Goal: Contribute content

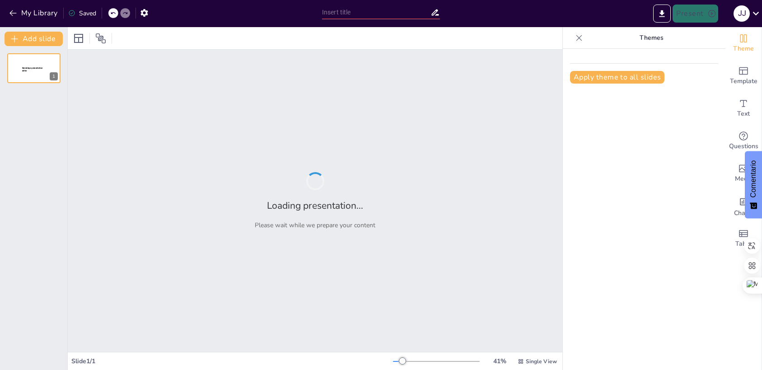
type input "Amazonixx: [GEOGRAPHIC_DATA] del Wellness Energético en [GEOGRAPHIC_DATA]"
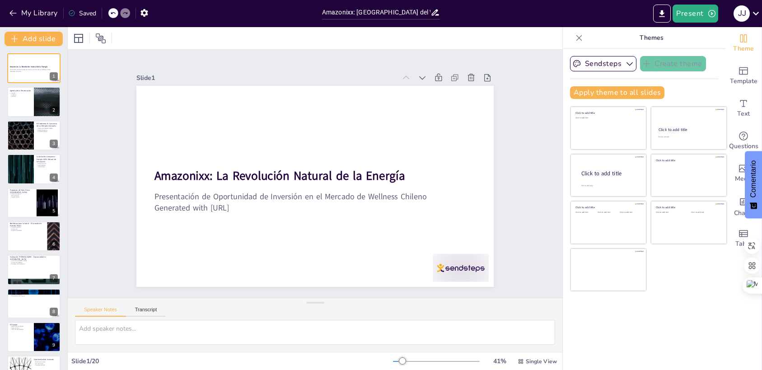
checkbox input "true"
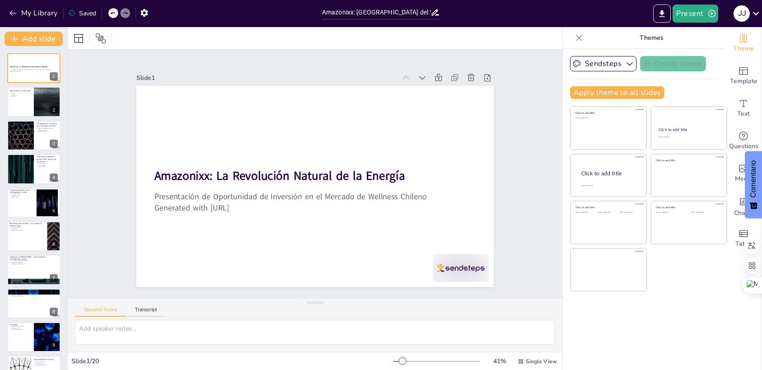
checkbox input "true"
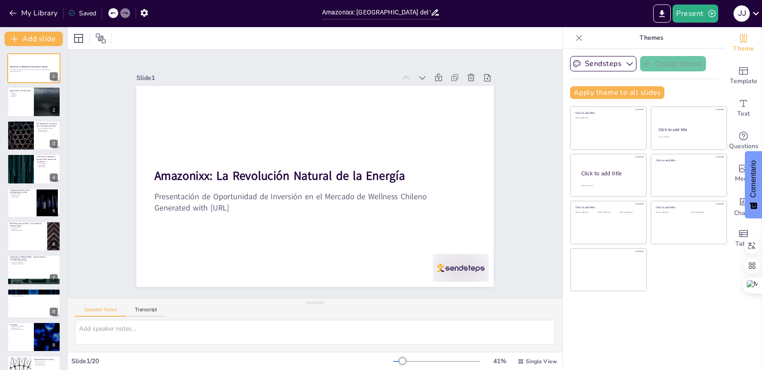
checkbox input "true"
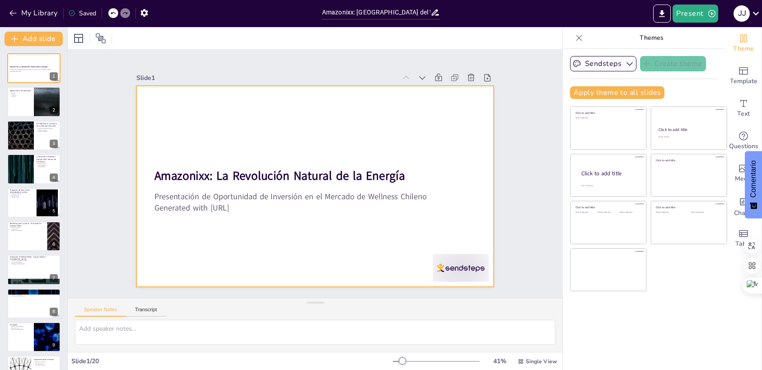
checkbox input "true"
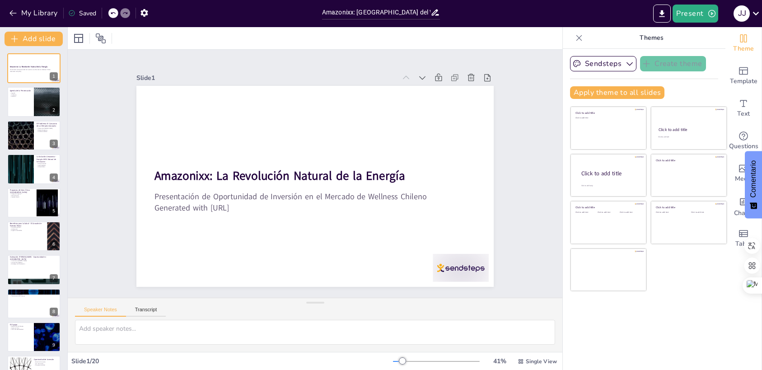
checkbox input "true"
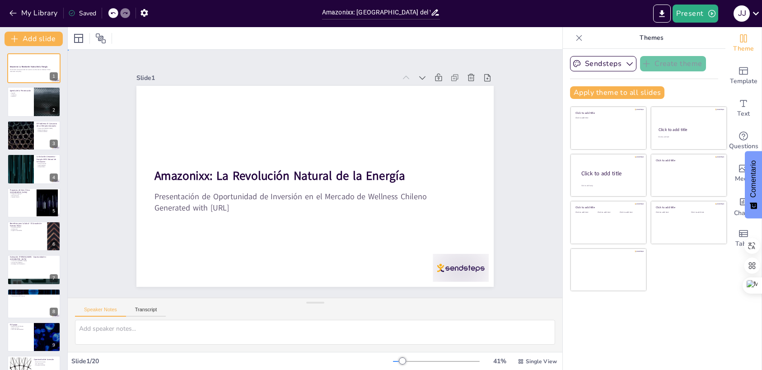
click at [488, 261] on div "Slide 1 Amazonixx: La Revolución Natural de la Energía Presentación de Oportuni…" at bounding box center [315, 174] width 346 height 536
checkbox input "true"
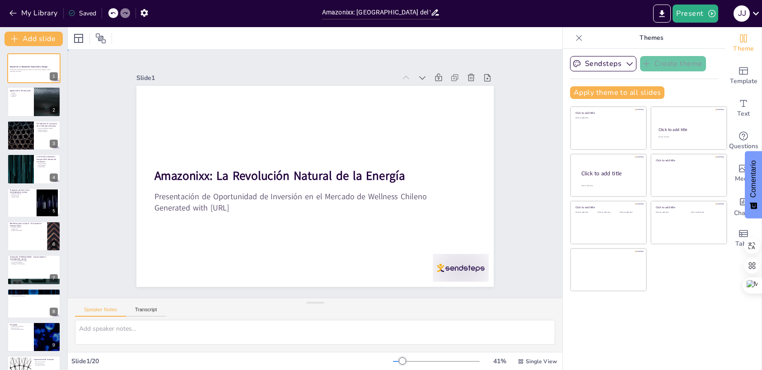
checkbox input "true"
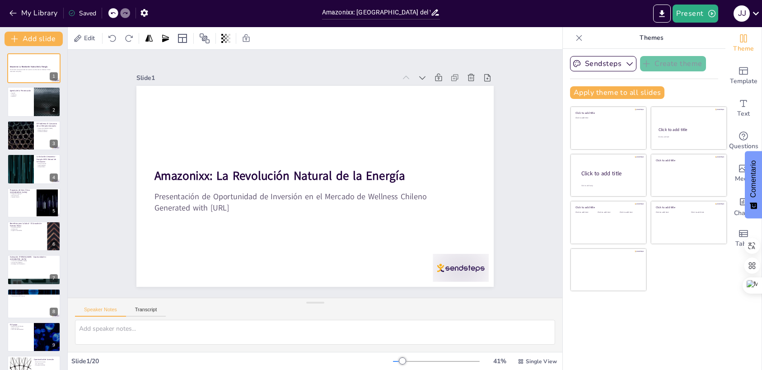
checkbox input "true"
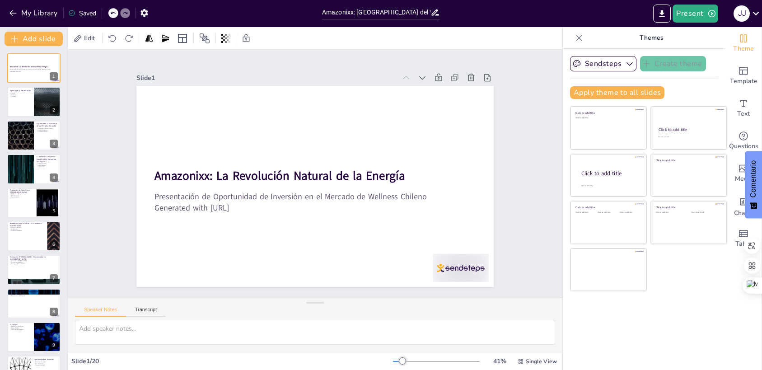
checkbox input "true"
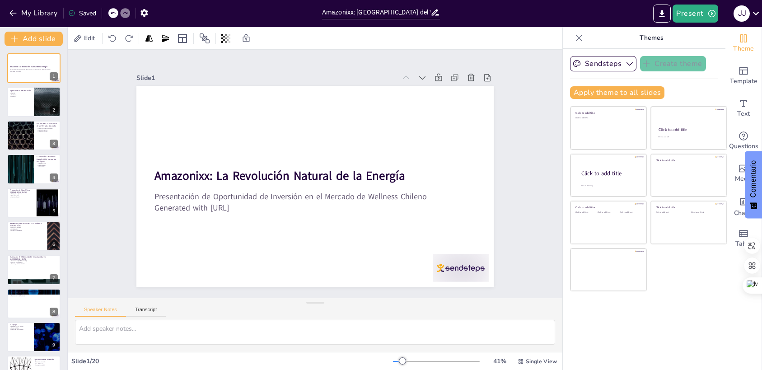
checkbox input "true"
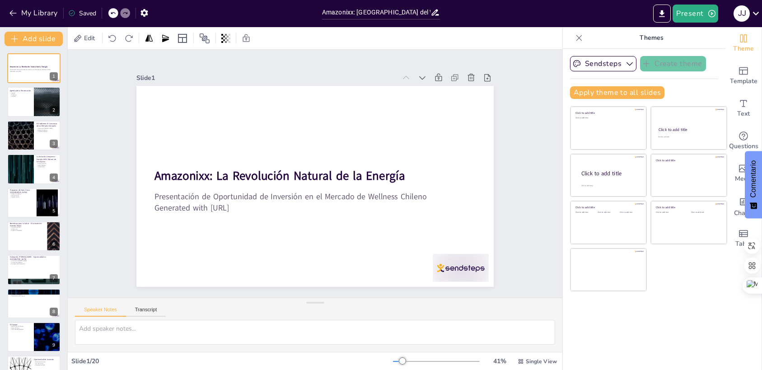
checkbox input "true"
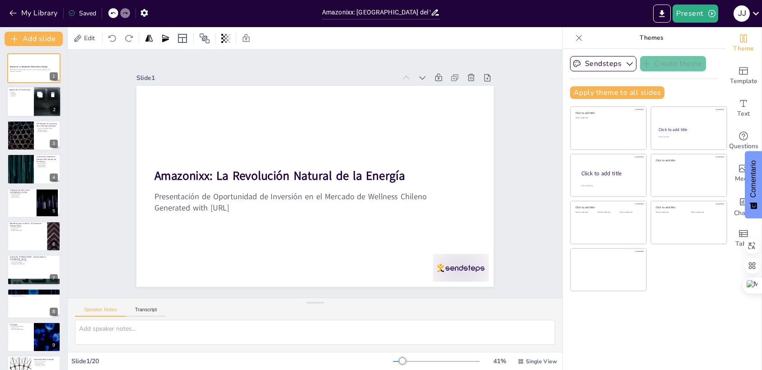
checkbox input "true"
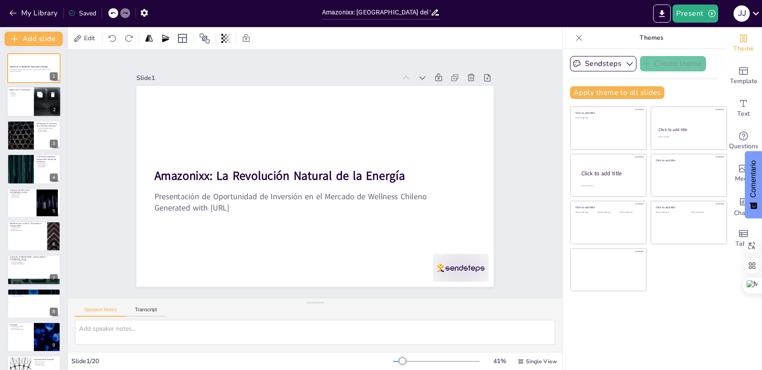
checkbox input "true"
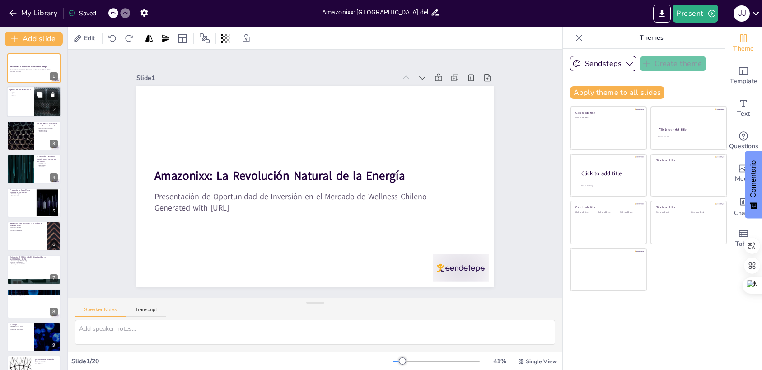
checkbox input "true"
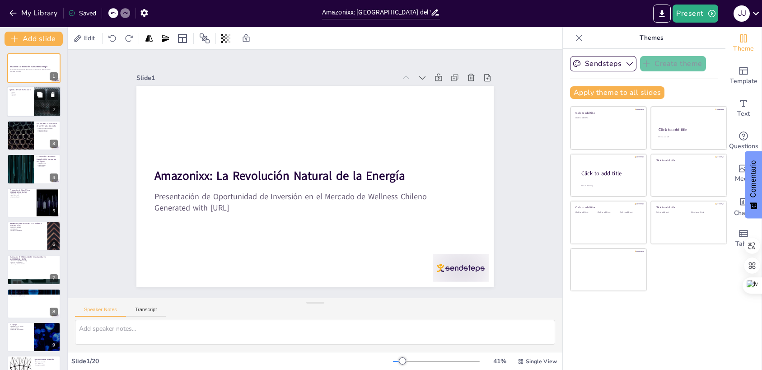
checkbox input "true"
click at [36, 100] on button at bounding box center [39, 94] width 11 height 11
type textarea "Lo ipsumd si ametcon adip elits d ei temporinc u labore et do magnaaliquae. Ad …"
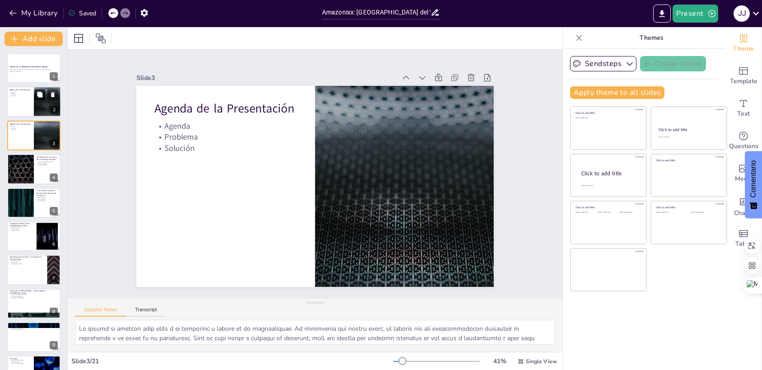
checkbox input "true"
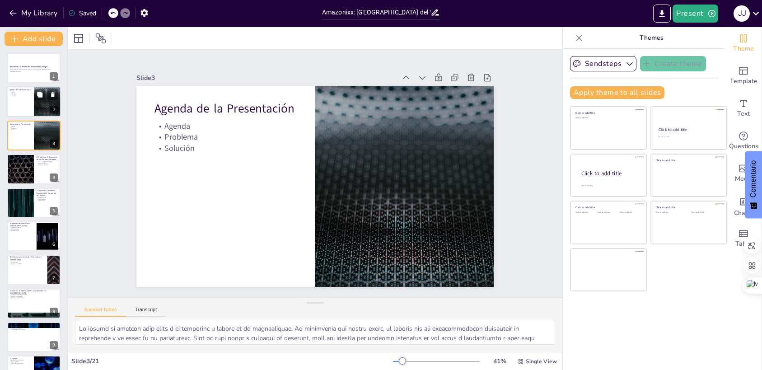
checkbox input "true"
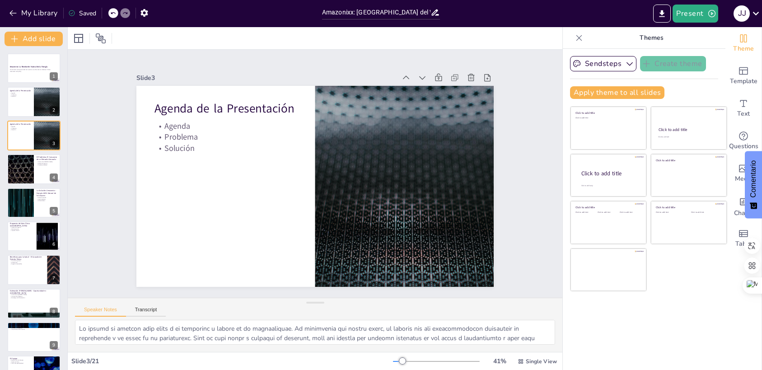
checkbox input "true"
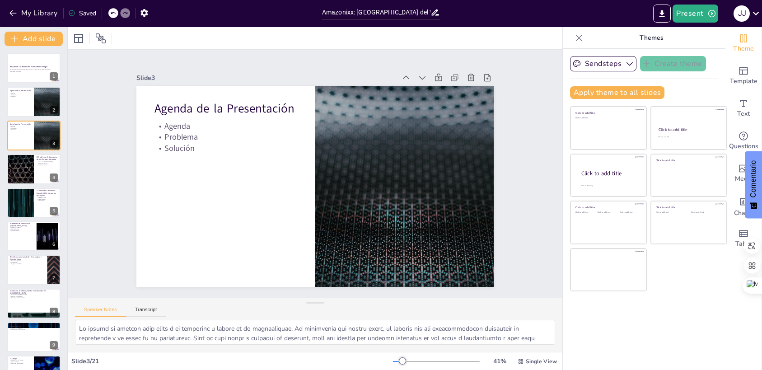
checkbox input "true"
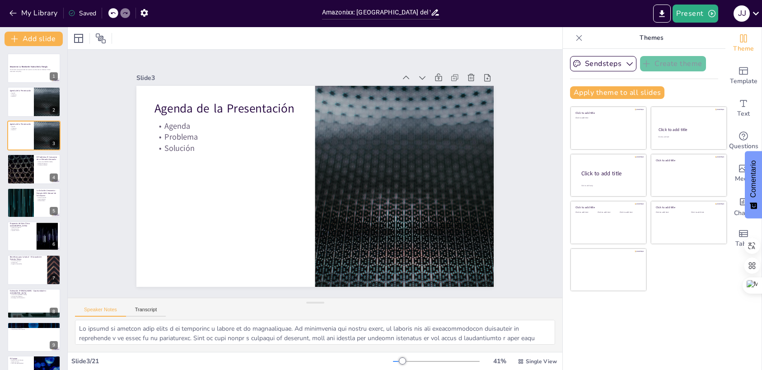
checkbox input "true"
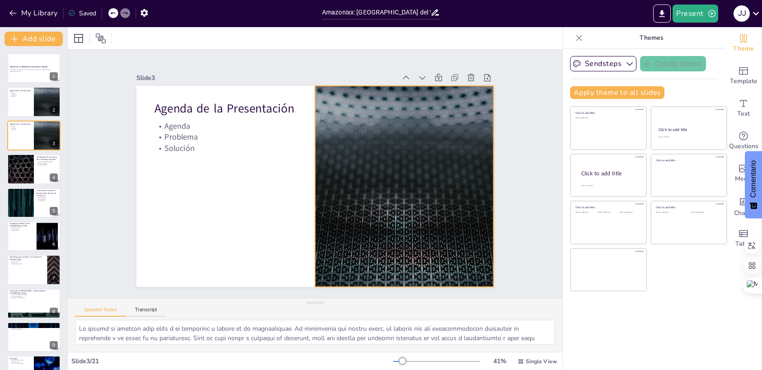
checkbox input "true"
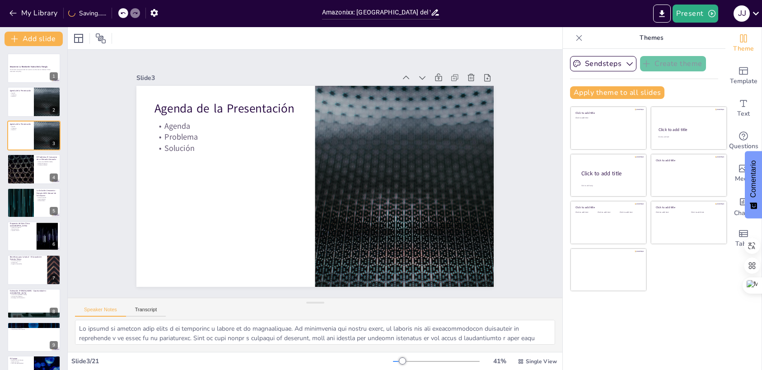
checkbox input "true"
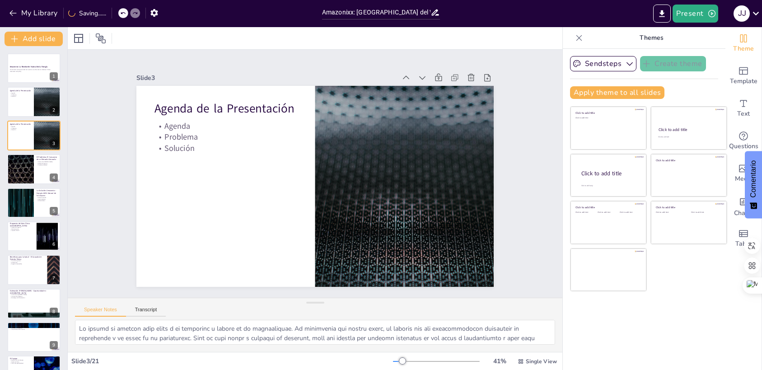
checkbox input "true"
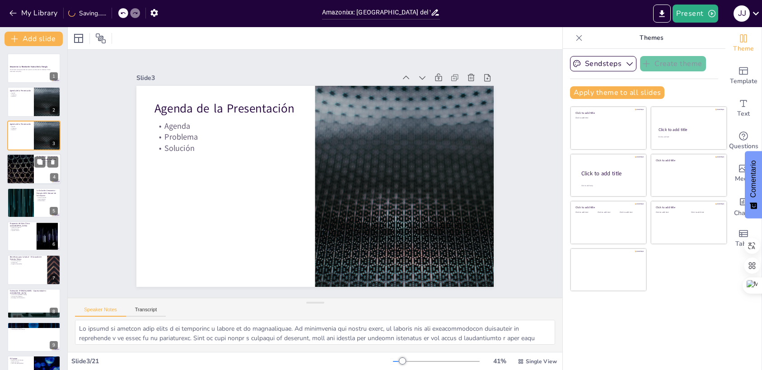
checkbox input "true"
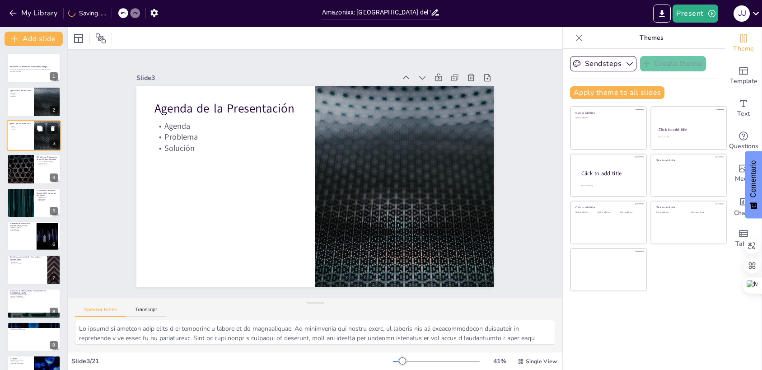
checkbox input "true"
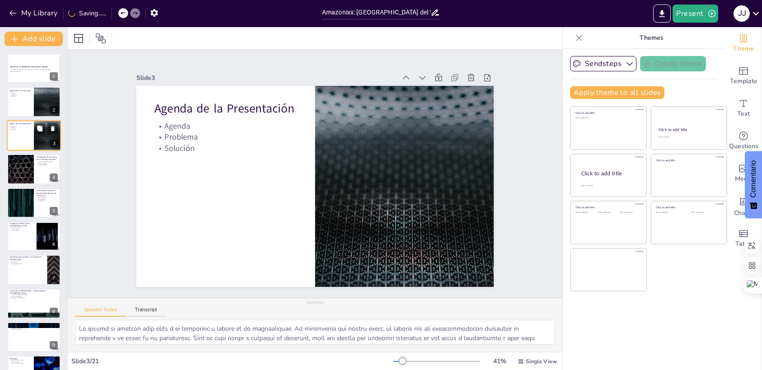
checkbox input "true"
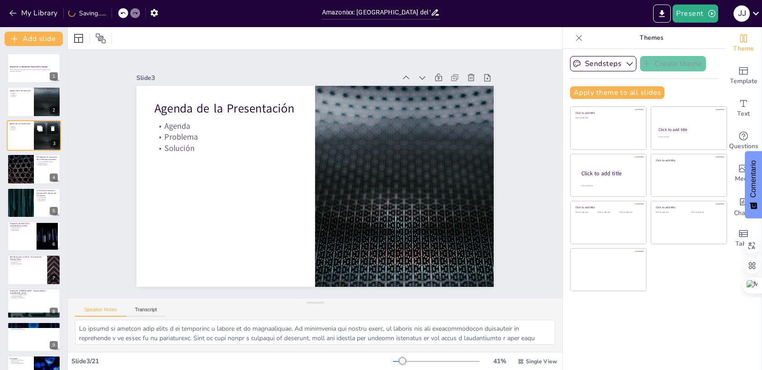
checkbox input "true"
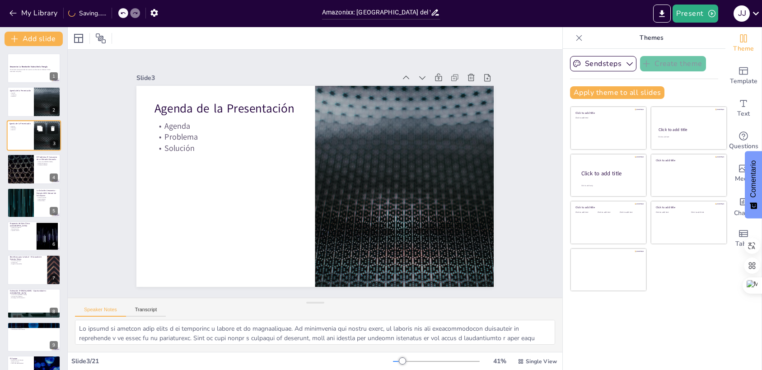
checkbox input "true"
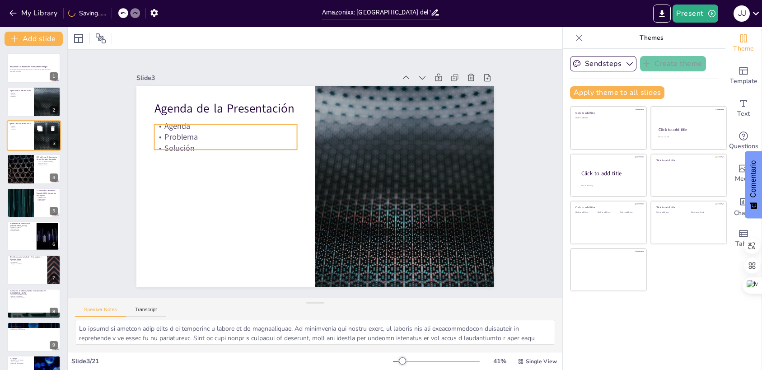
click at [29, 127] on p "Problema" at bounding box center [20, 128] width 22 height 2
checkbox input "true"
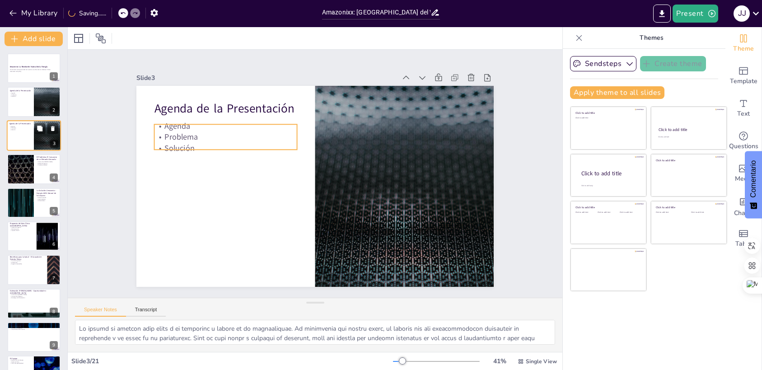
checkbox input "true"
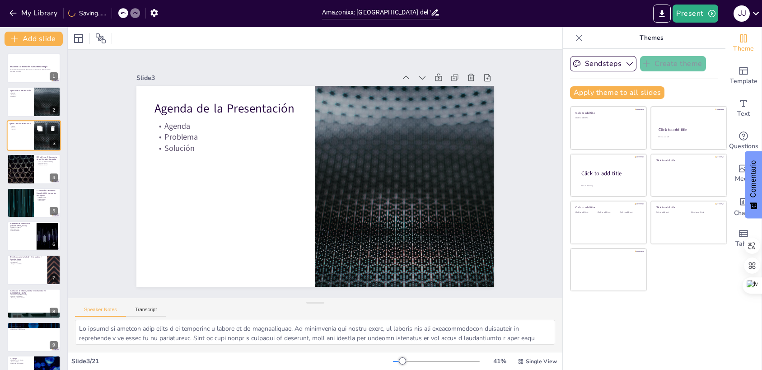
checkbox input "true"
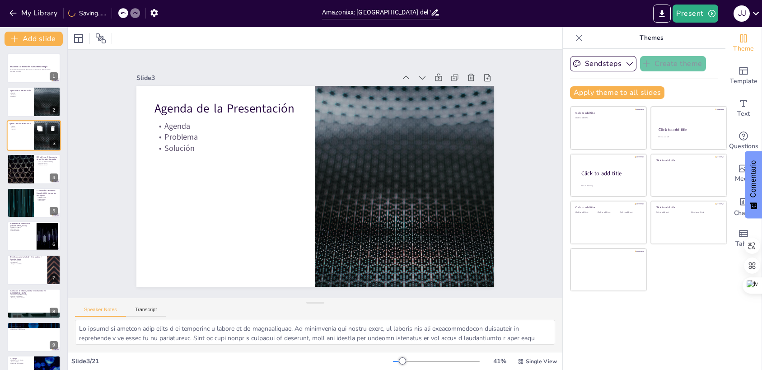
checkbox input "true"
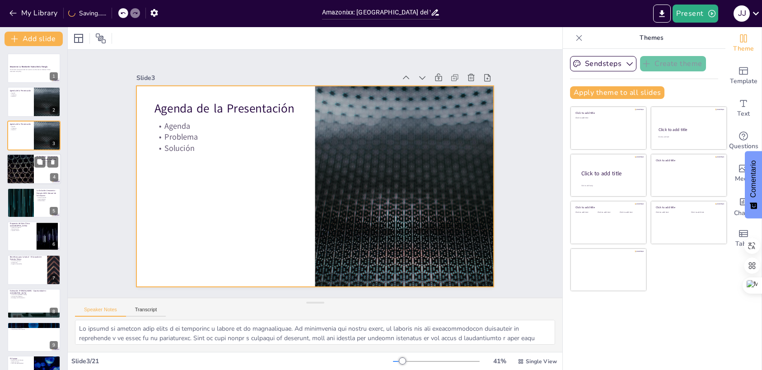
checkbox input "true"
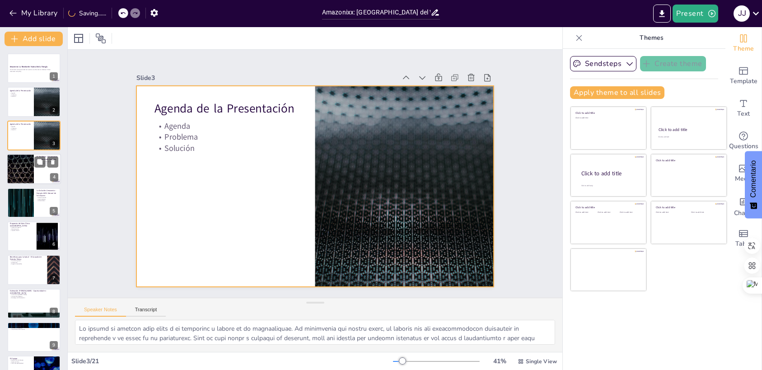
checkbox input "true"
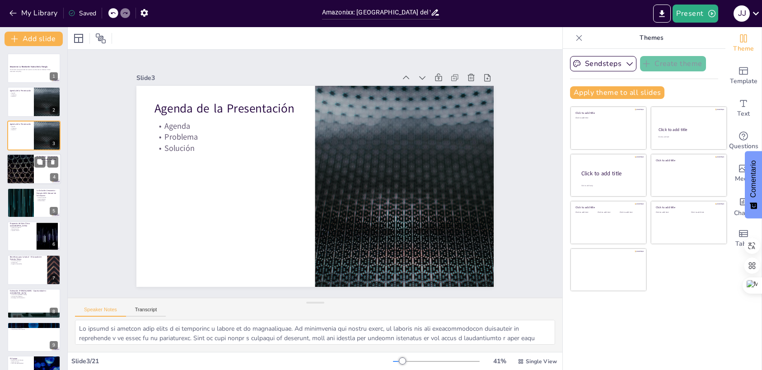
click at [33, 162] on div at bounding box center [20, 169] width 54 height 31
type textarea "Lo ipsumdolor sit ametcon ad el seddoe tempori utl etdolo ma aliquaenim adm ven…"
checkbox input "true"
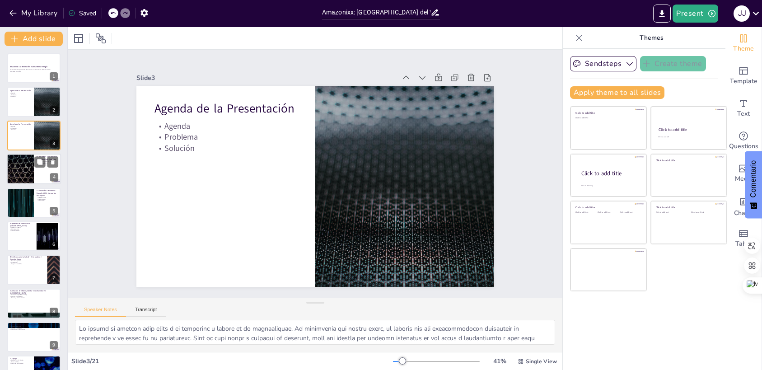
checkbox input "true"
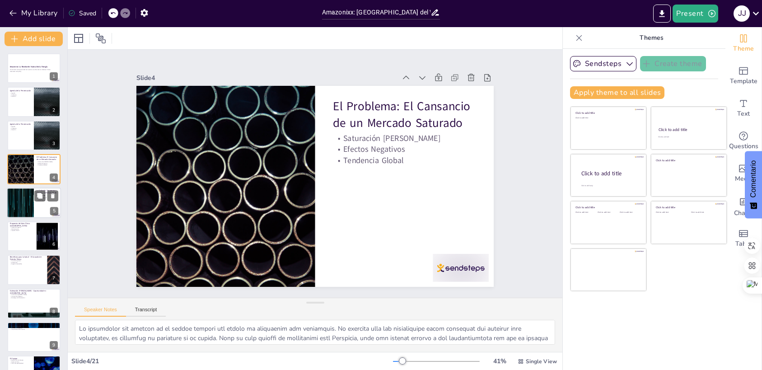
checkbox input "true"
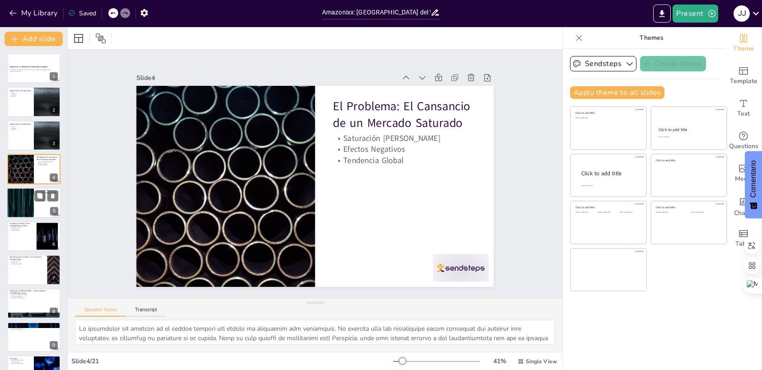
checkbox input "true"
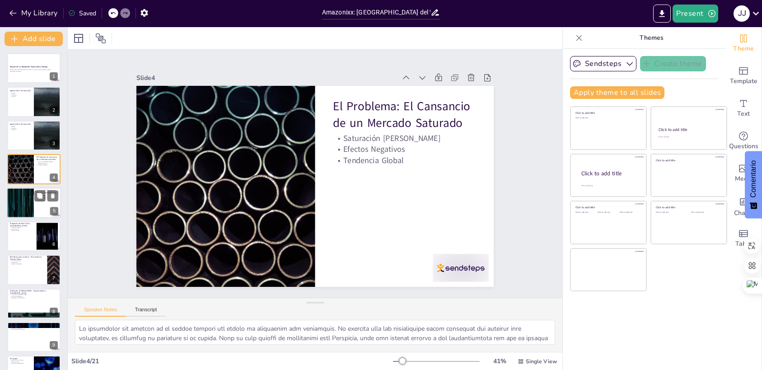
click at [19, 203] on div at bounding box center [20, 202] width 54 height 31
type textarea "Lo ipsumdo sitamet con adipis Elitseddo ei te incididuntutl etdol ma al enimadm…"
checkbox input "true"
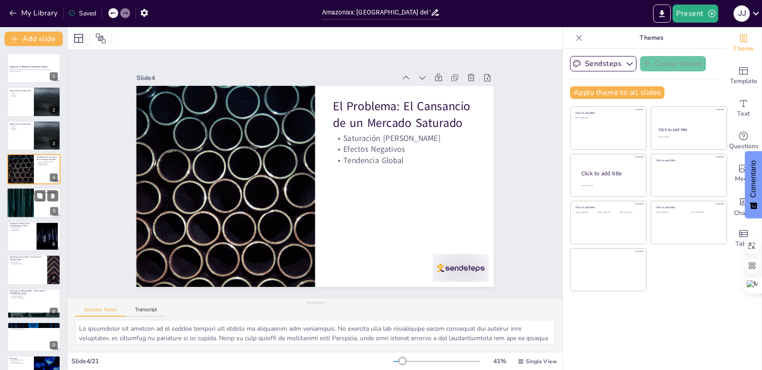
checkbox input "true"
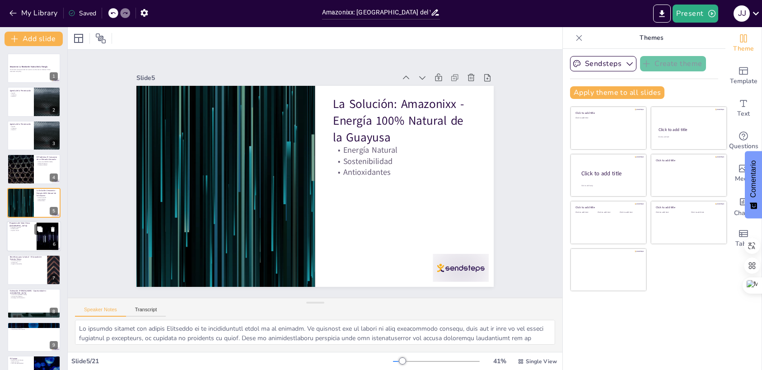
checkbox input "true"
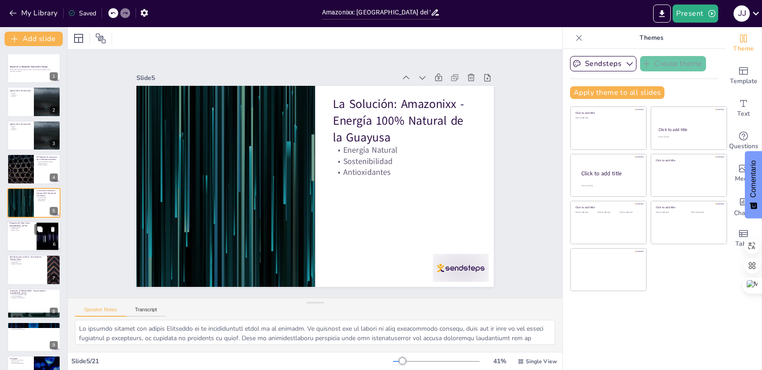
checkbox input "true"
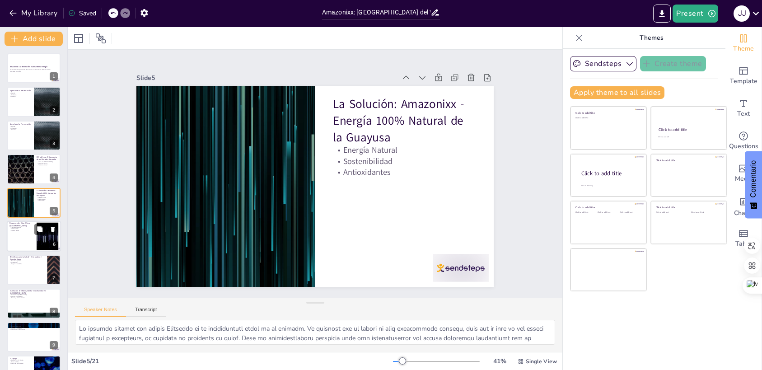
checkbox input "true"
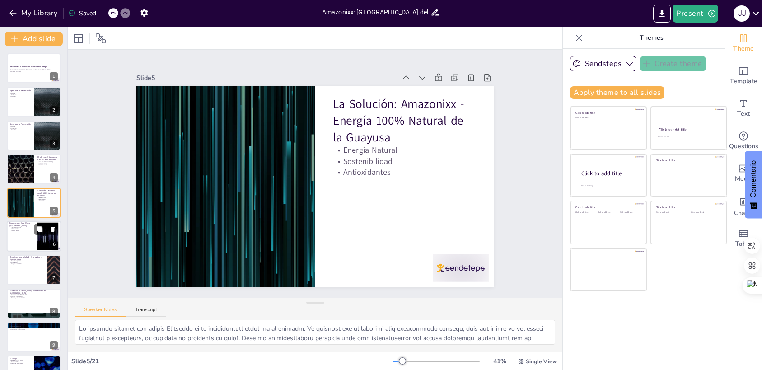
checkbox input "true"
click at [24, 233] on div at bounding box center [34, 236] width 54 height 31
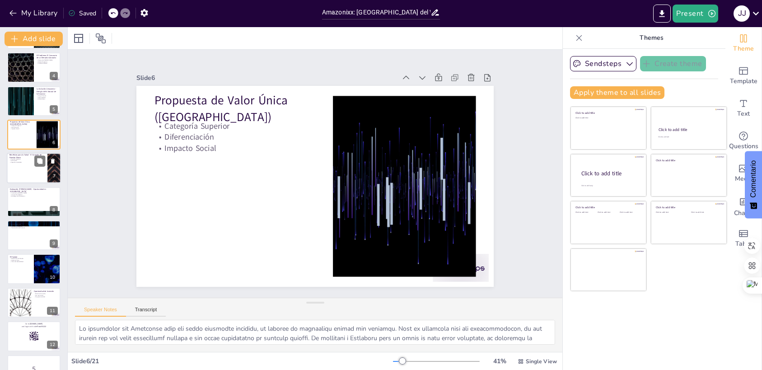
scroll to position [114, 0]
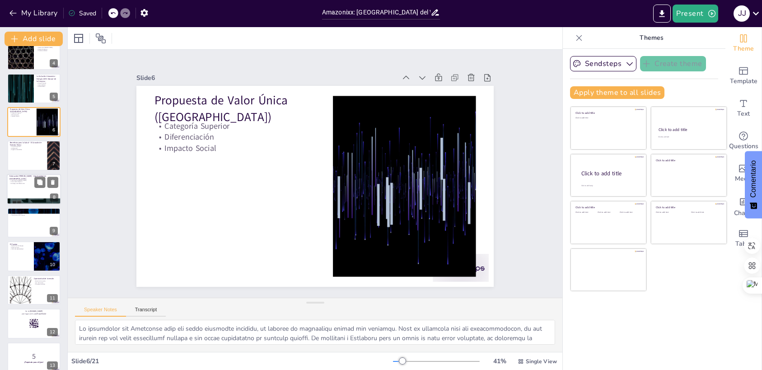
click at [28, 192] on div at bounding box center [34, 189] width 54 height 31
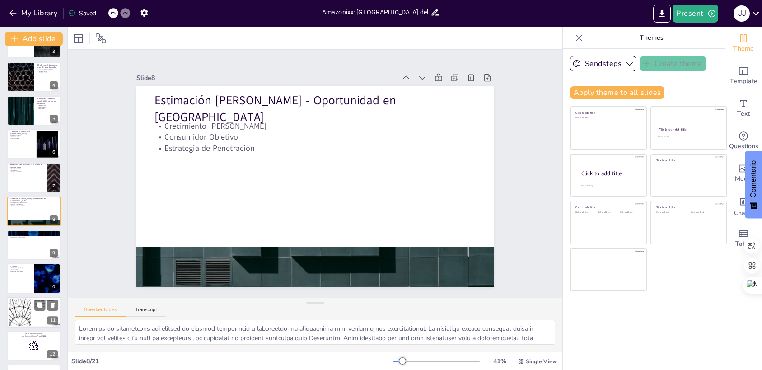
click at [22, 303] on div at bounding box center [20, 312] width 49 height 28
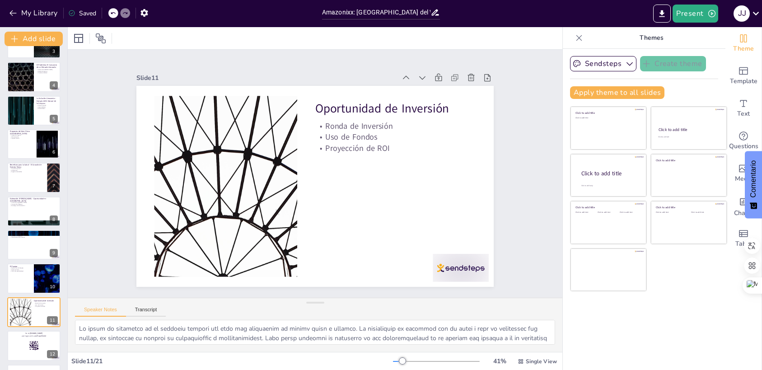
scroll to position [200, 0]
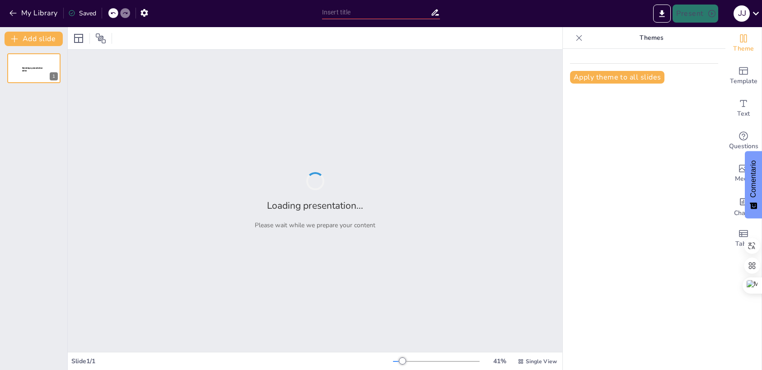
type input "Amazonixx: [GEOGRAPHIC_DATA] del Wellness Energético en [GEOGRAPHIC_DATA]"
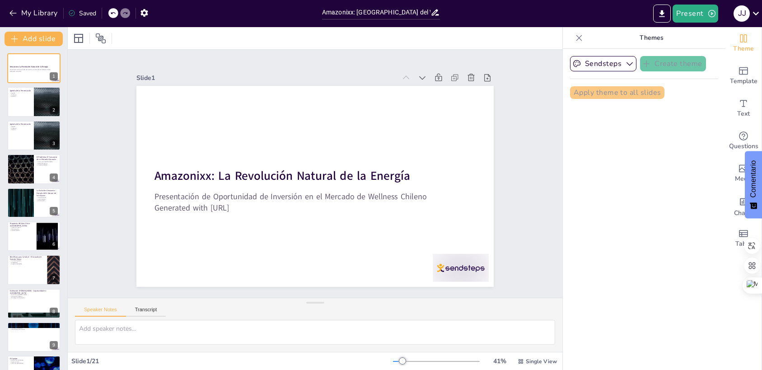
checkbox input "true"
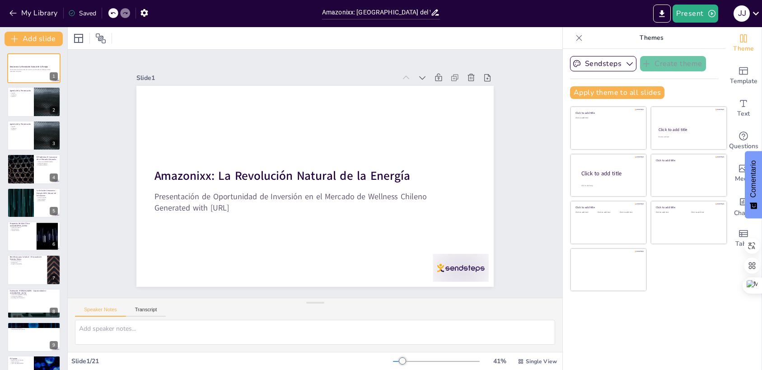
checkbox input "true"
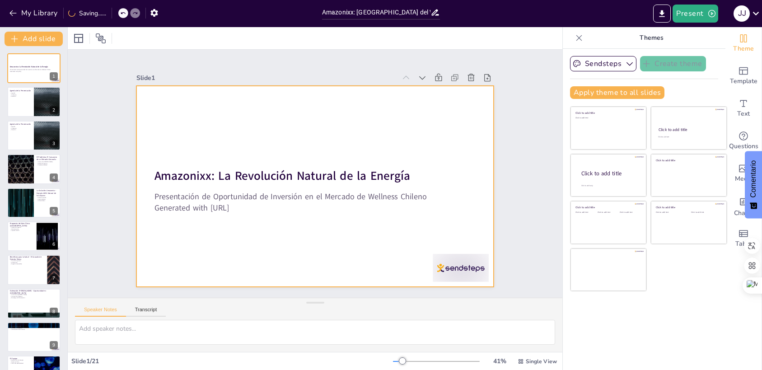
checkbox input "true"
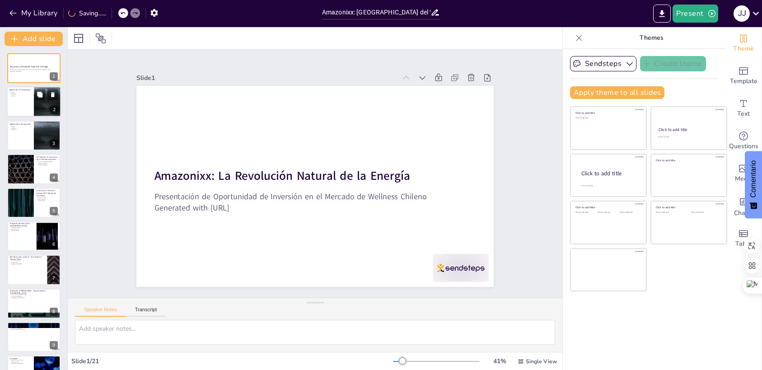
checkbox input "true"
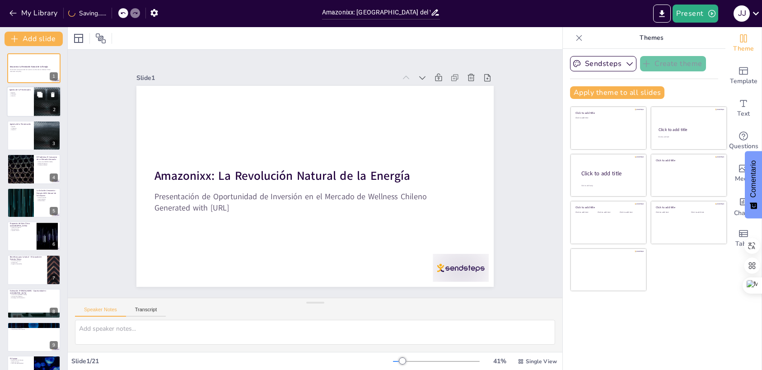
checkbox input "true"
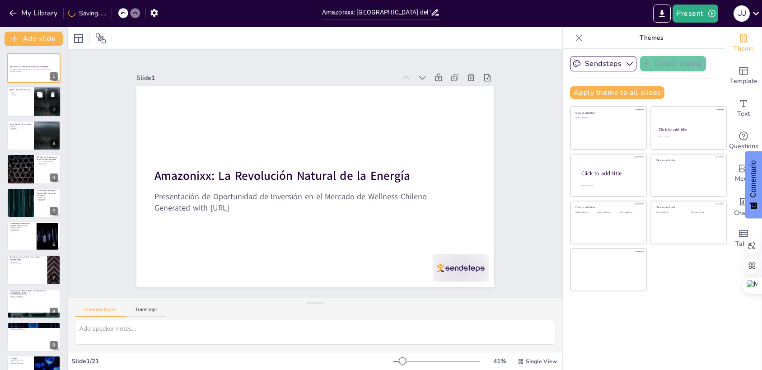
checkbox input "true"
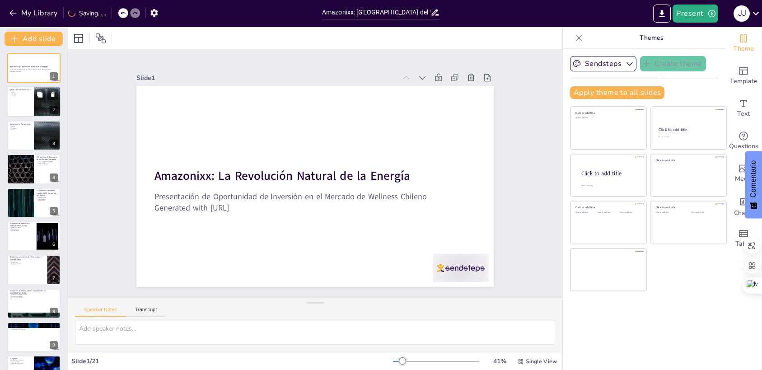
checkbox input "true"
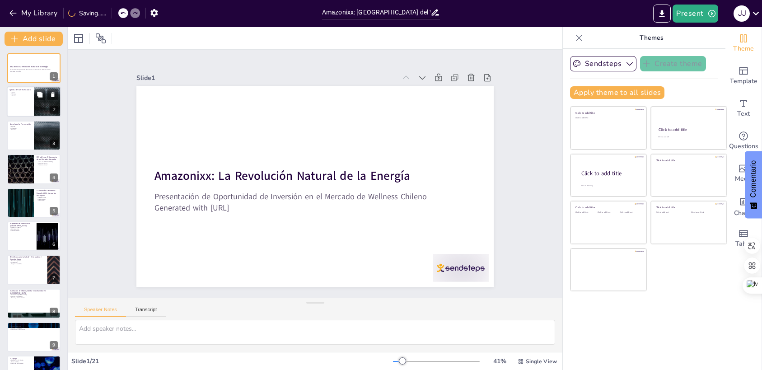
click at [30, 102] on div at bounding box center [34, 102] width 54 height 31
checkbox input "true"
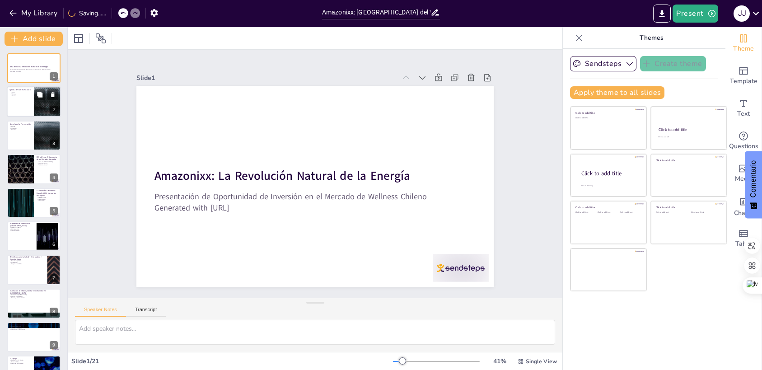
checkbox input "true"
type textarea "Lo ipsumd si ametcon adip elits d ei temporinc u labore et do magnaaliquae. Ad …"
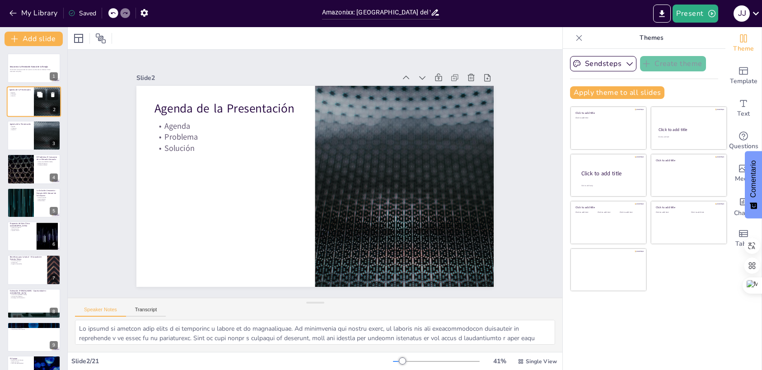
checkbox input "true"
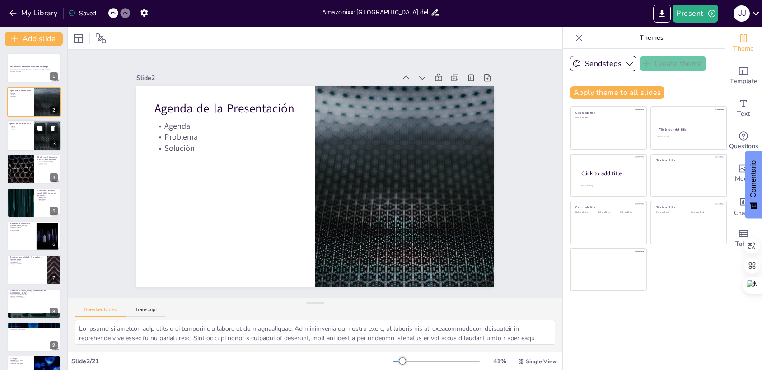
checkbox input "true"
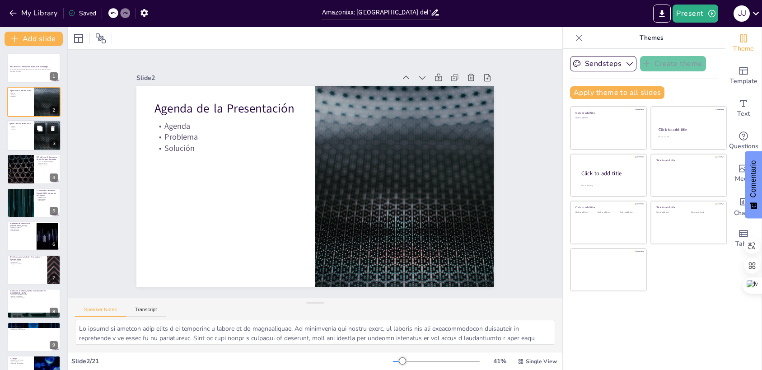
checkbox input "true"
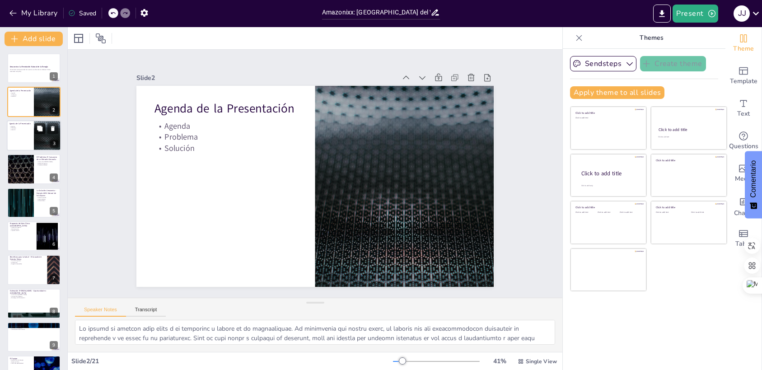
checkbox input "true"
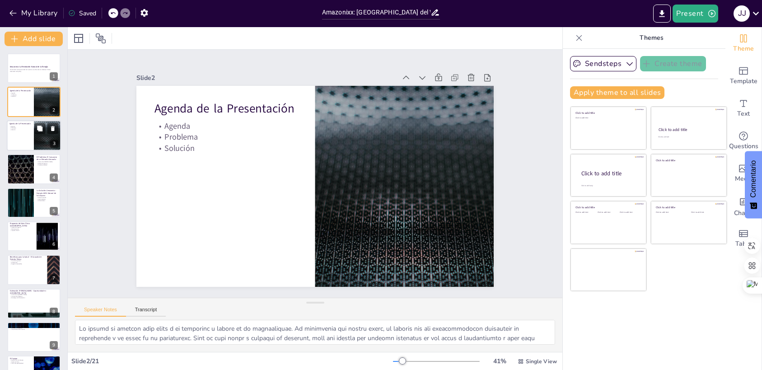
checkbox input "true"
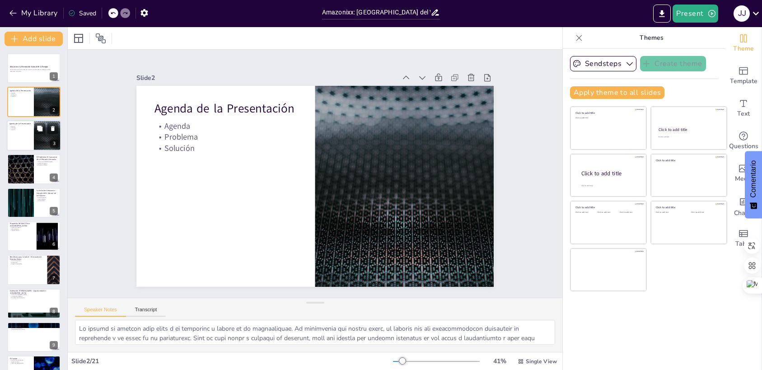
checkbox input "true"
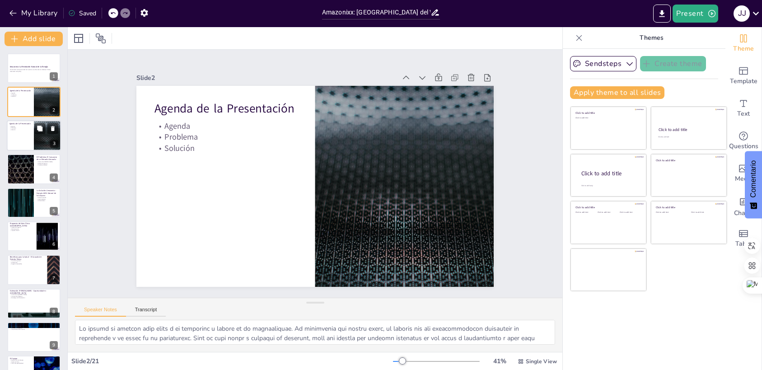
checkbox input "true"
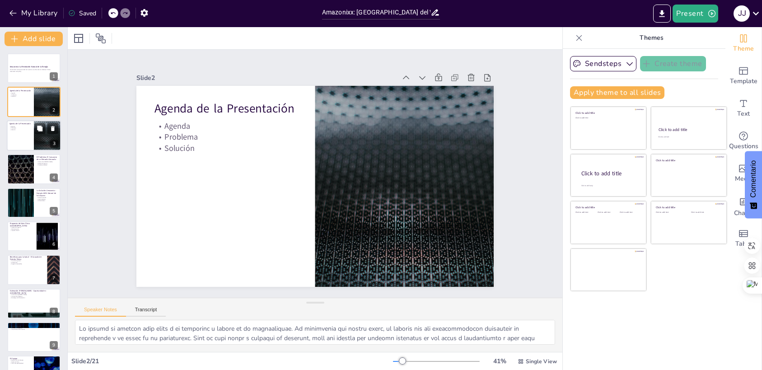
click at [37, 140] on div at bounding box center [47, 135] width 54 height 31
checkbox input "true"
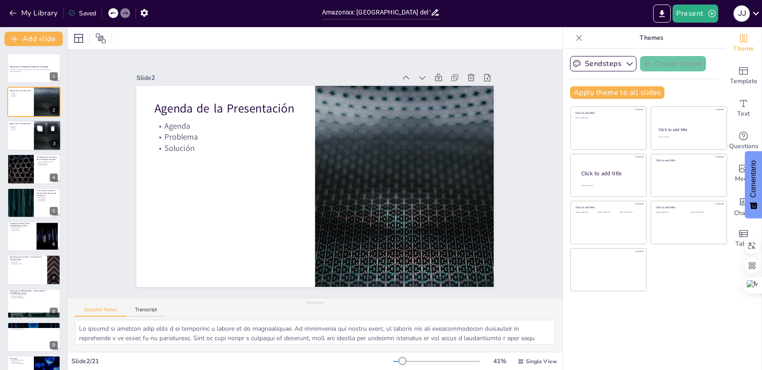
checkbox input "true"
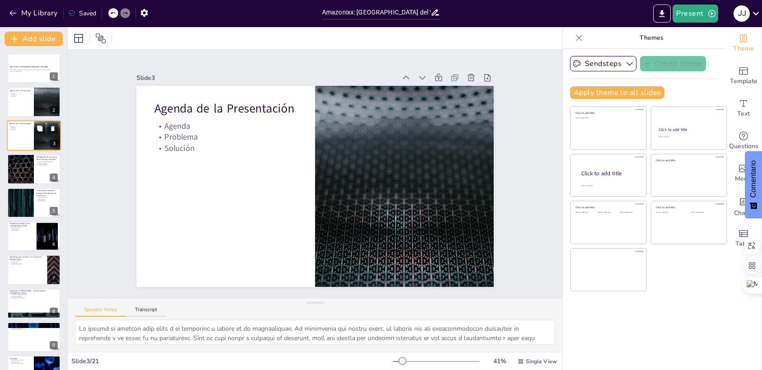
checkbox input "true"
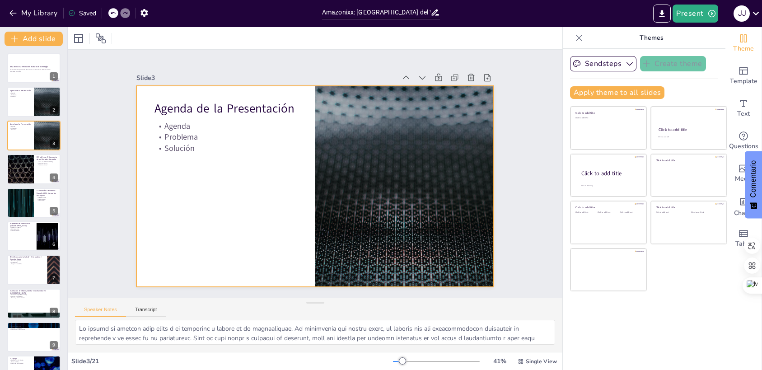
checkbox input "true"
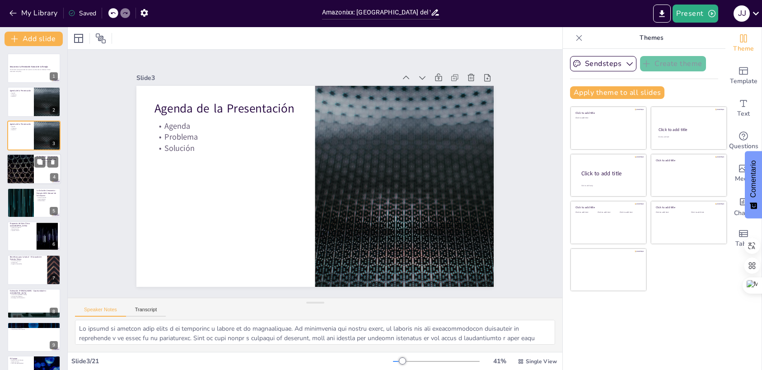
checkbox input "true"
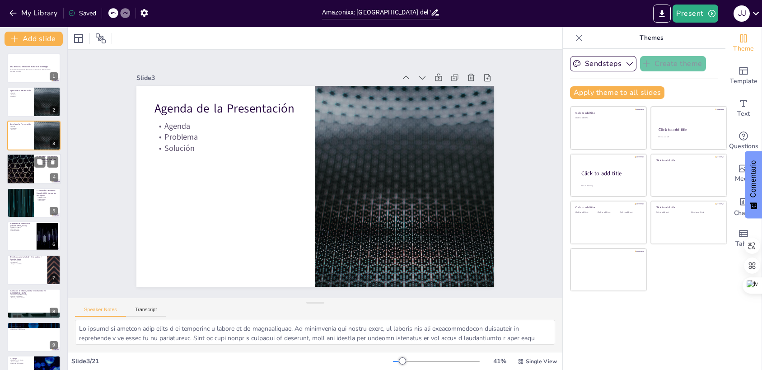
click at [32, 166] on div at bounding box center [20, 169] width 54 height 31
checkbox input "true"
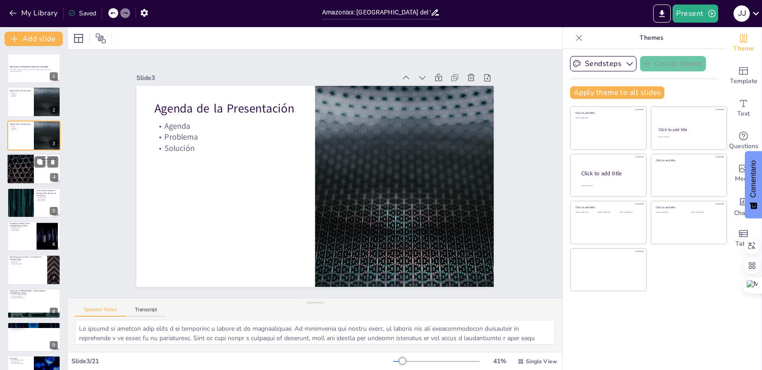
checkbox input "true"
type textarea "Lo ipsumdolor sit ametcon ad el seddoe tempori utl etdolo ma aliquaenim adm ven…"
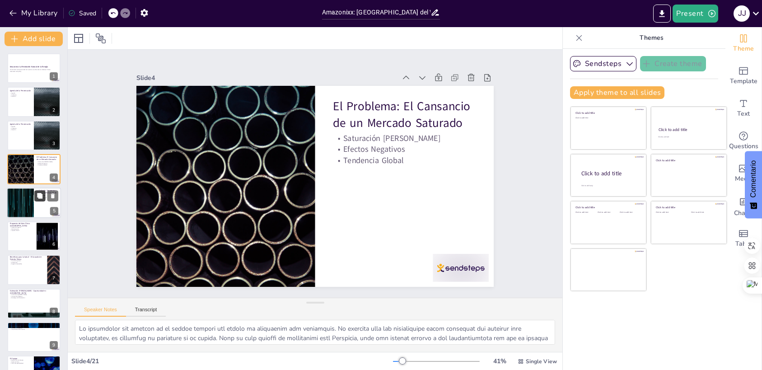
checkbox input "true"
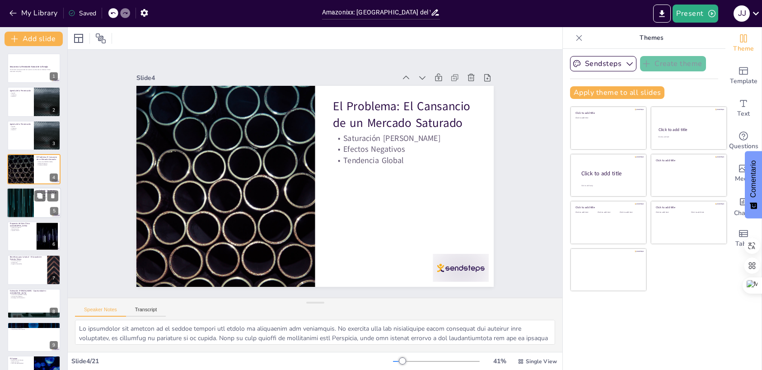
checkbox input "true"
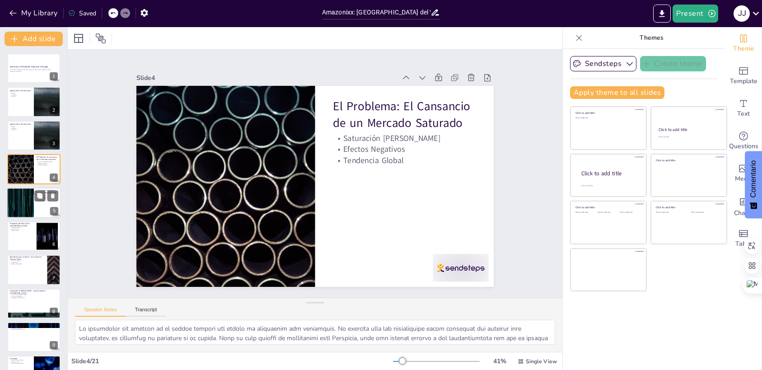
click at [35, 209] on div at bounding box center [34, 202] width 54 height 31
checkbox input "true"
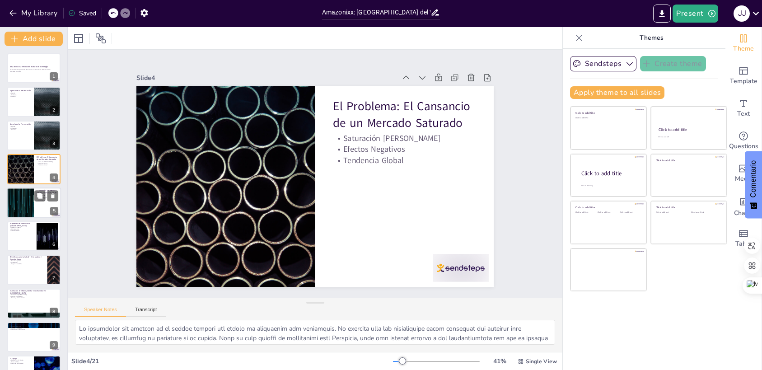
checkbox input "true"
type textarea "Lo ipsumdo sitamet con adipis Elitseddo ei te incididuntutl etdol ma al enimadm…"
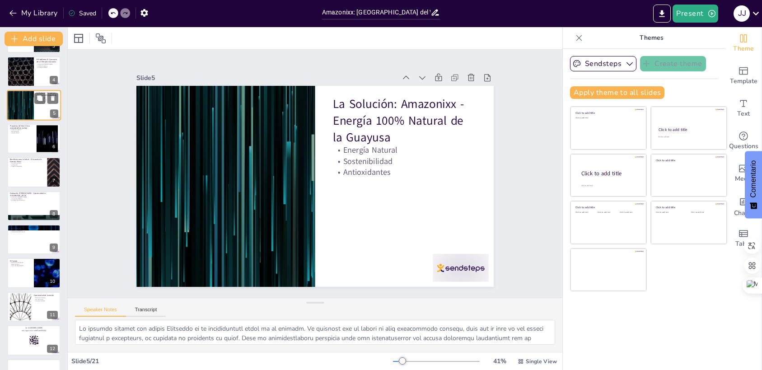
checkbox input "true"
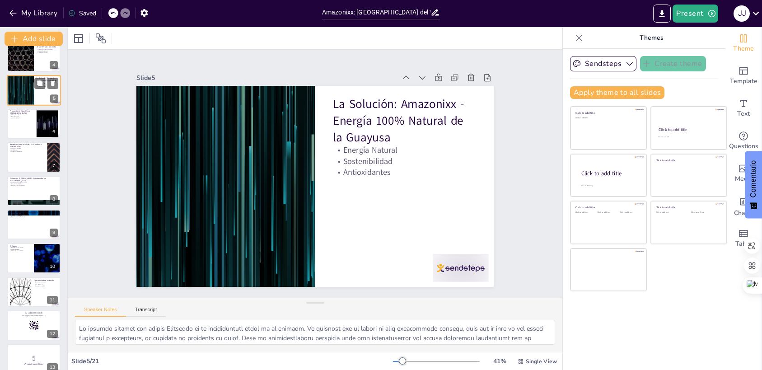
checkbox input "true"
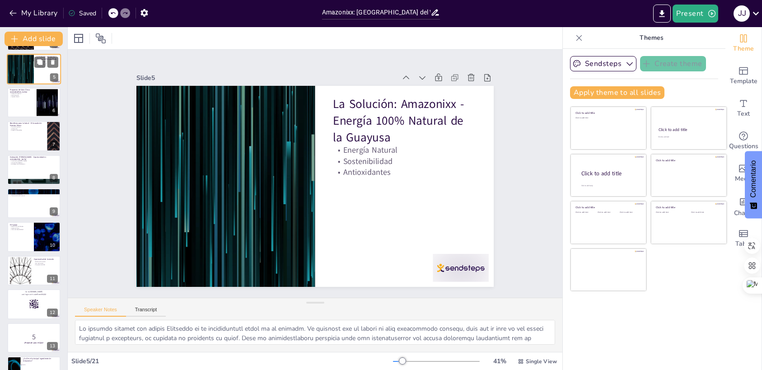
checkbox input "true"
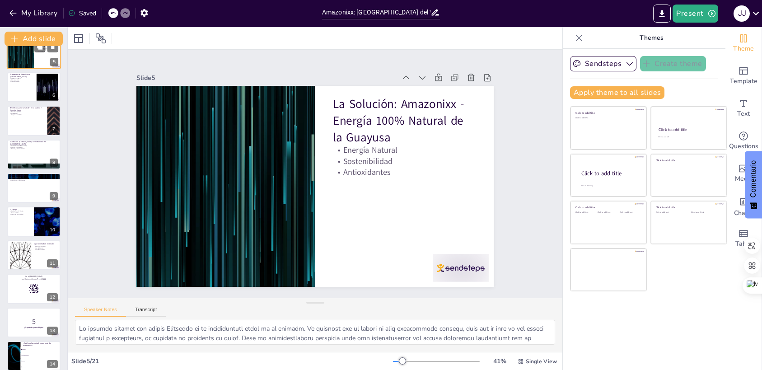
checkbox input "true"
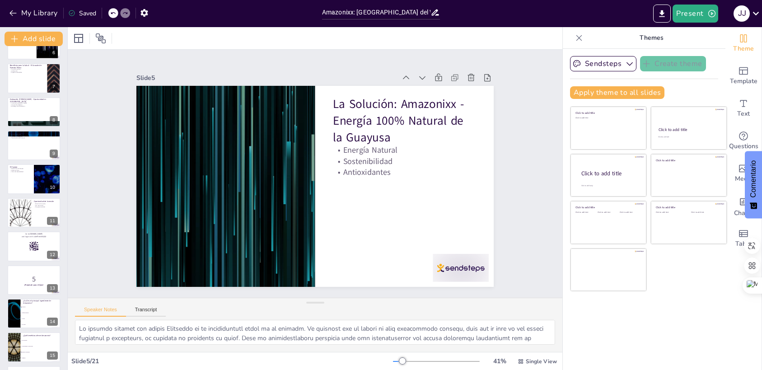
checkbox input "true"
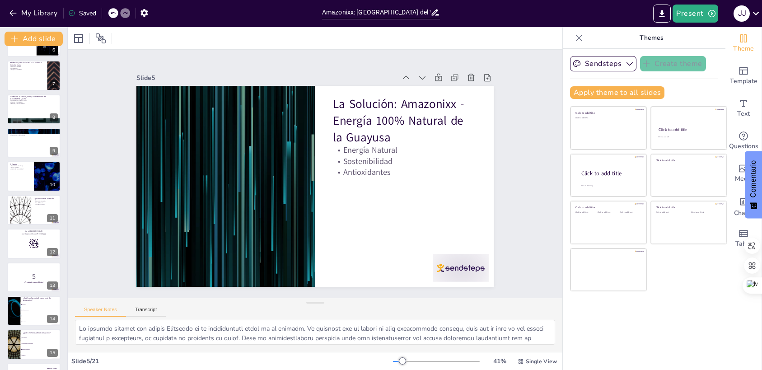
click at [34, 206] on button at bounding box center [39, 203] width 11 height 11
type textarea "La ronda de inversión es un elemento crucial que debe ser presentado de manera …"
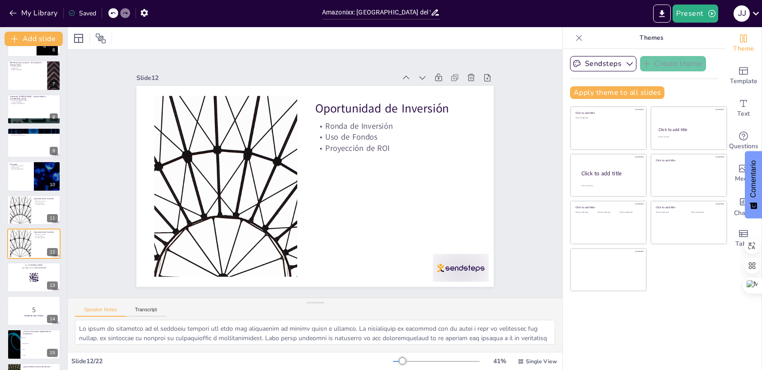
checkbox input "true"
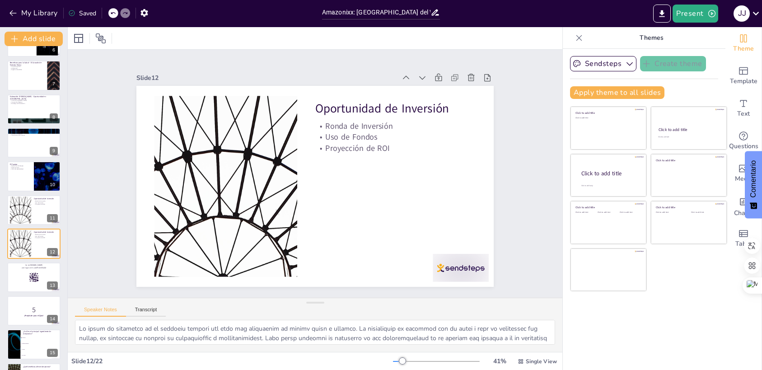
checkbox input "true"
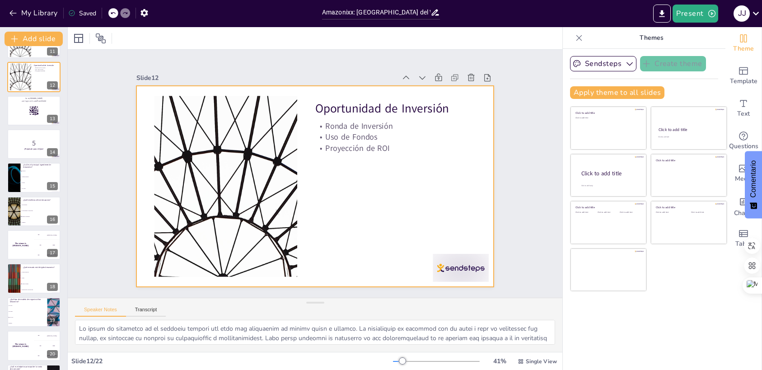
scroll to position [393, 0]
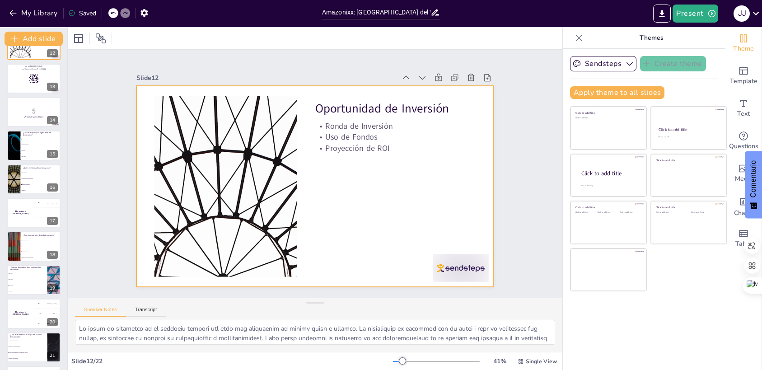
checkbox input "true"
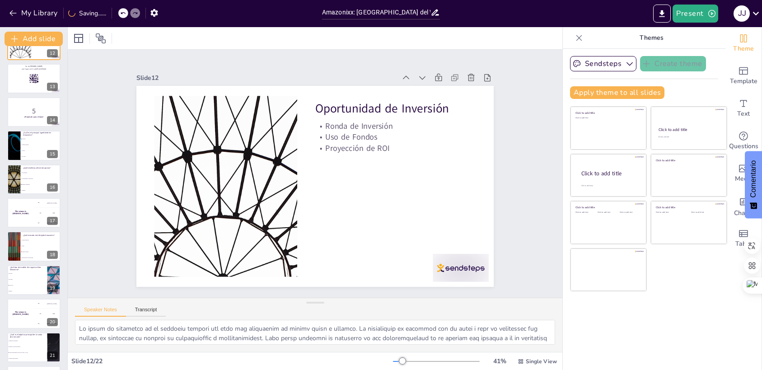
scroll to position [426, 0]
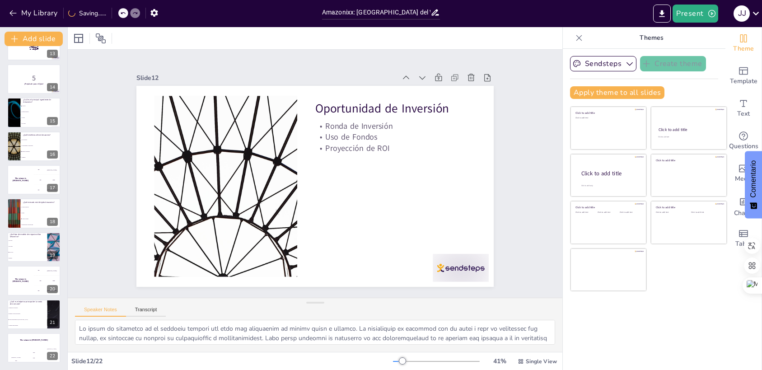
click at [34, 206] on button at bounding box center [39, 206] width 11 height 11
type textarea "La respuesta correcta es Adultos Jóvenes, como se menciona en la diapositiva "E…"
checkbox input "true"
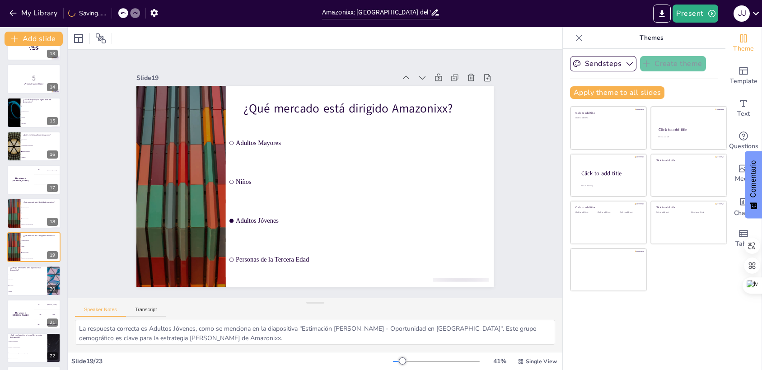
checkbox input "true"
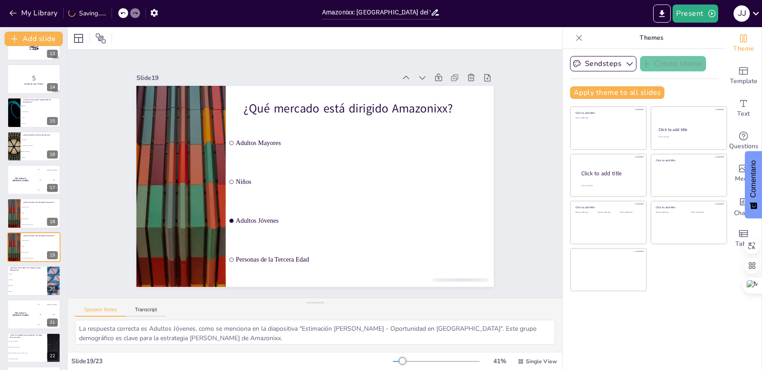
checkbox input "true"
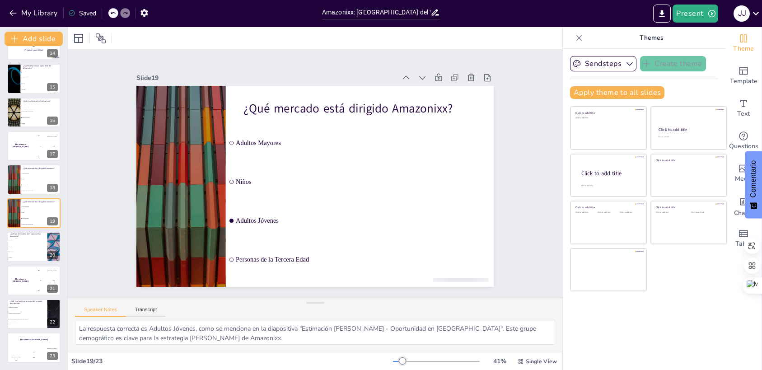
checkbox input "true"
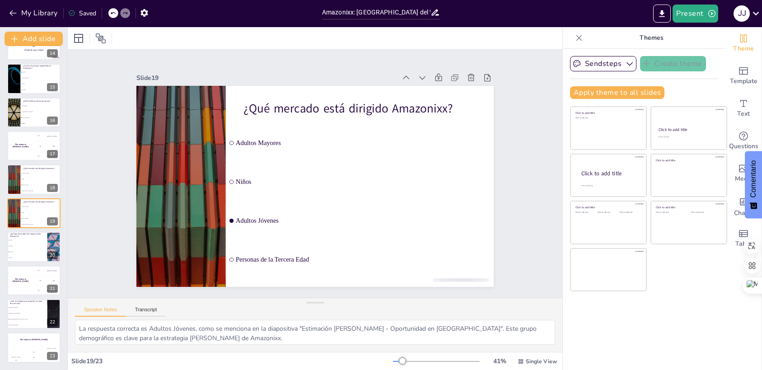
checkbox input "true"
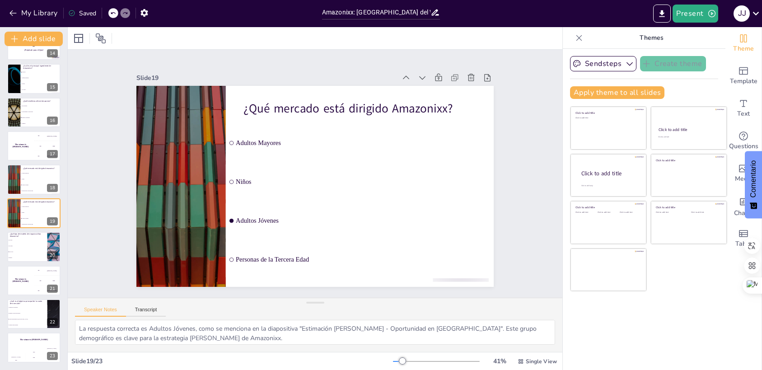
checkbox input "true"
